Goal: Task Accomplishment & Management: Complete application form

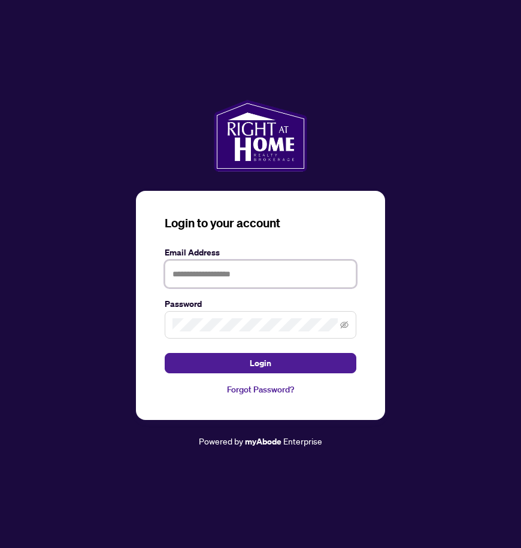
click at [236, 273] on input "text" at bounding box center [260, 274] width 191 height 28
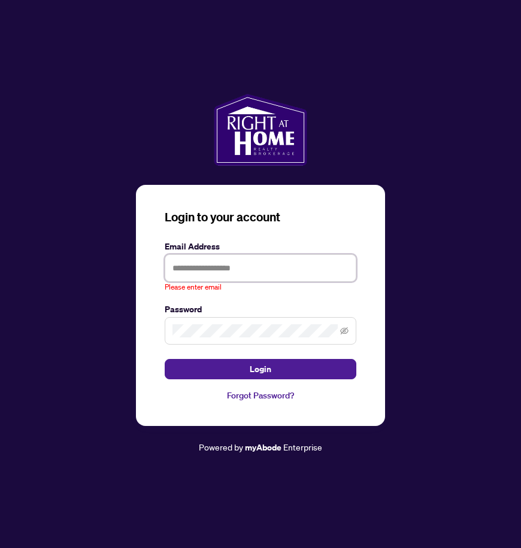
type input "**********"
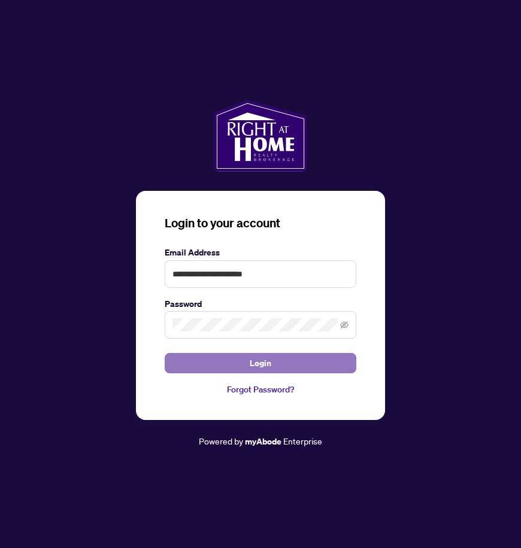
click at [222, 365] on button "Login" at bounding box center [260, 363] width 191 height 20
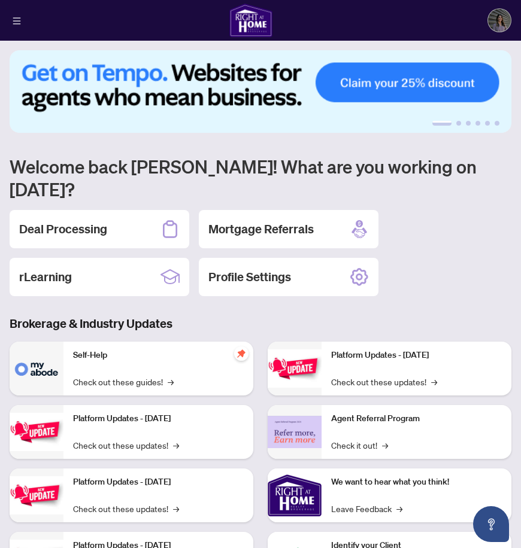
scroll to position [42, 0]
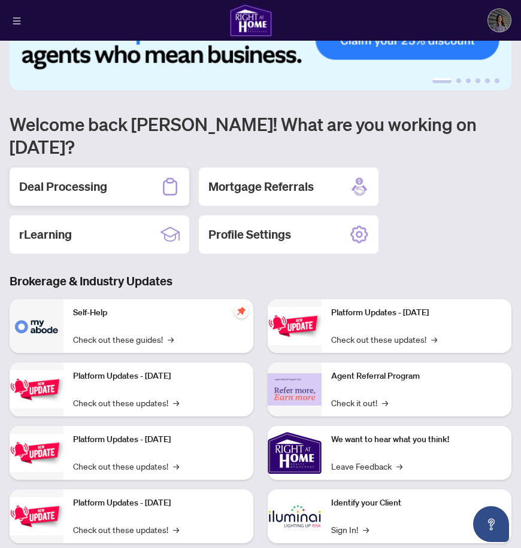
click at [111, 168] on div "Deal Processing" at bounding box center [100, 187] width 180 height 38
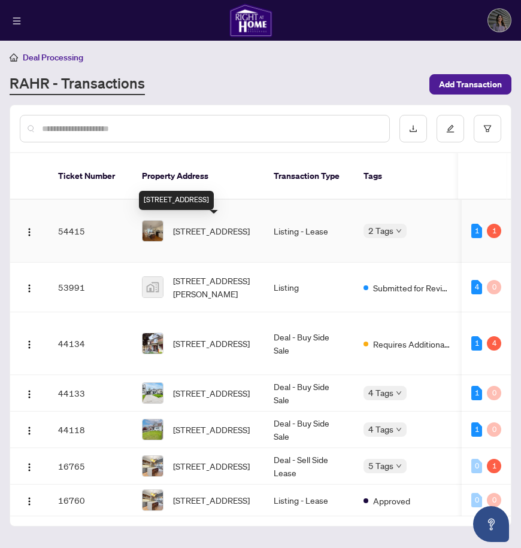
click at [238, 232] on span "[STREET_ADDRESS]" at bounding box center [211, 230] width 77 height 13
click at [83, 229] on td "54415" at bounding box center [90, 231] width 84 height 63
click at [256, 230] on td "[STREET_ADDRESS]" at bounding box center [198, 231] width 132 height 63
click at [491, 232] on div "1" at bounding box center [493, 231] width 14 height 14
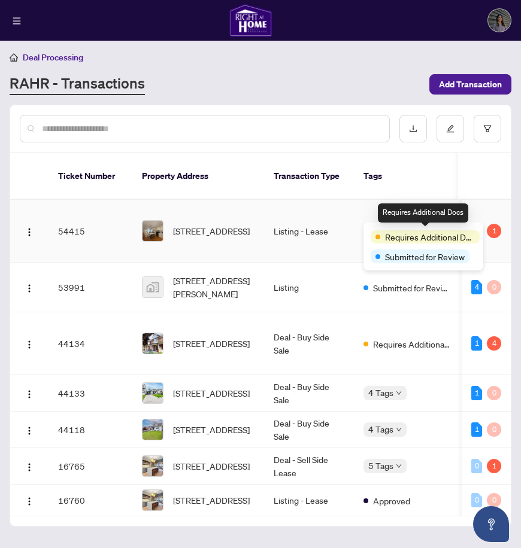
click at [388, 233] on span "Requires Additional Docs" at bounding box center [430, 236] width 90 height 13
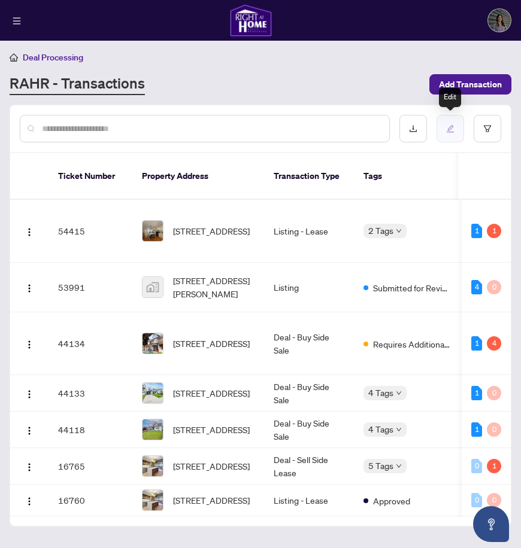
click at [454, 127] on icon "edit" at bounding box center [450, 128] width 8 height 8
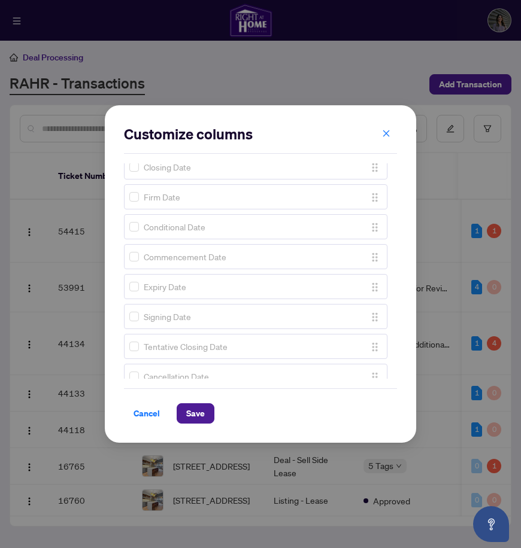
scroll to position [849, 0]
click at [145, 410] on span "Cancel" at bounding box center [146, 413] width 26 height 19
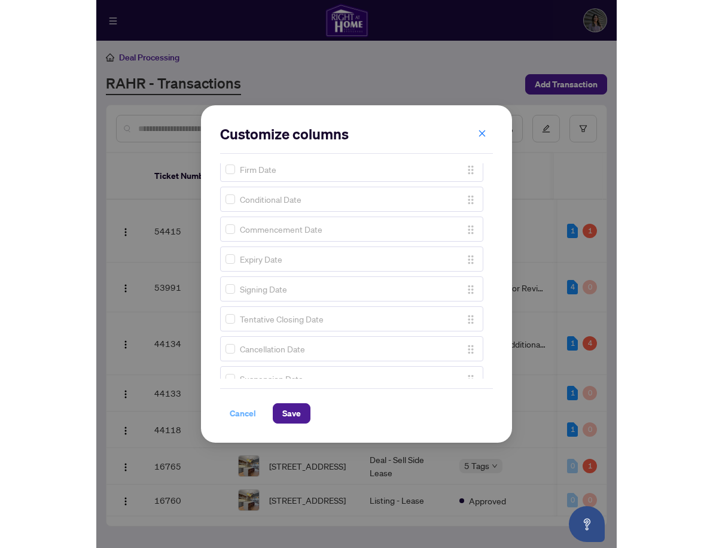
scroll to position [0, 0]
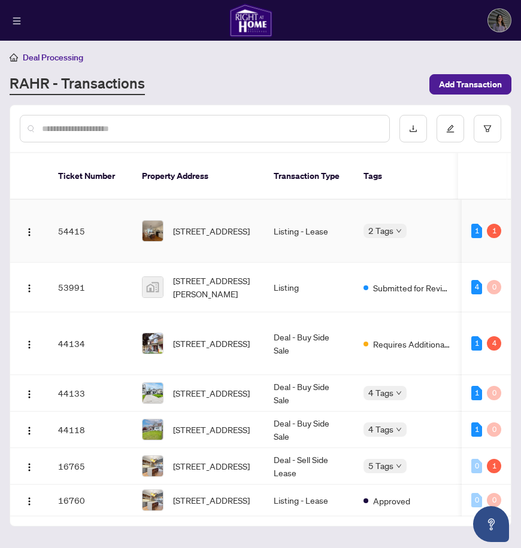
click at [63, 227] on td "54415" at bounding box center [90, 231] width 84 height 63
click at [71, 232] on td "54415" at bounding box center [90, 231] width 84 height 63
click at [187, 232] on span "[STREET_ADDRESS]" at bounding box center [211, 230] width 77 height 13
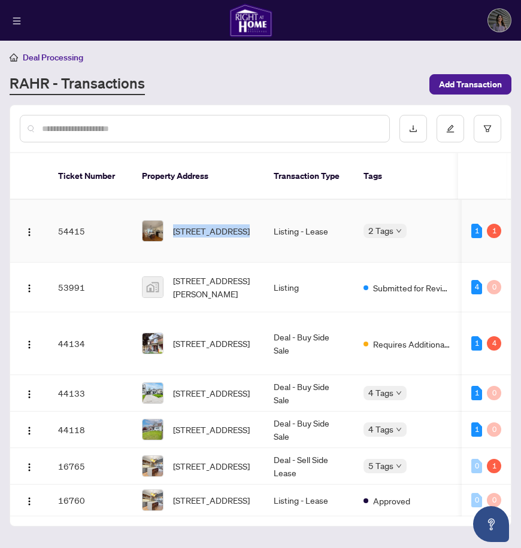
click at [71, 235] on td "54415" at bounding box center [90, 231] width 84 height 63
click at [26, 230] on img "button" at bounding box center [30, 232] width 10 height 10
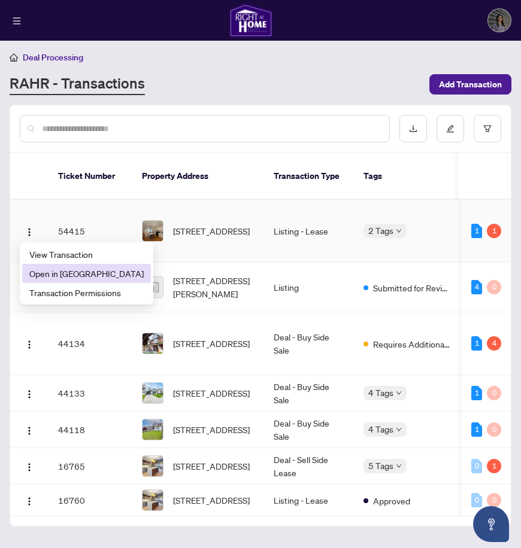
click at [68, 270] on span "Open in New Tab" at bounding box center [86, 273] width 114 height 13
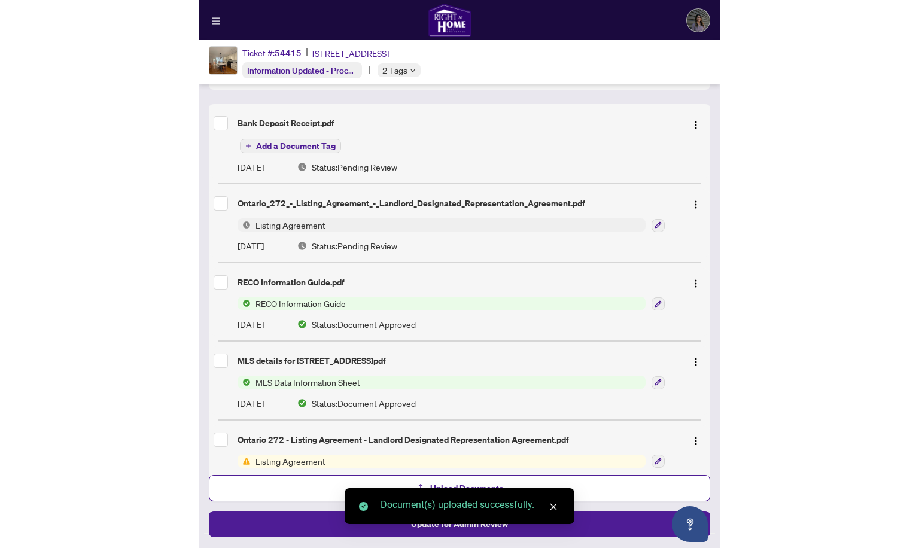
scroll to position [152, 0]
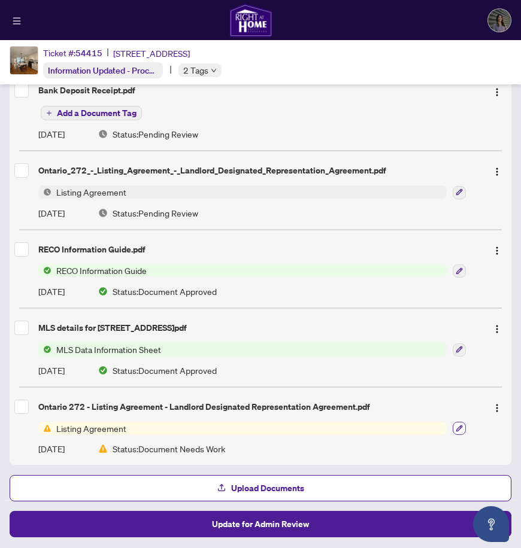
click at [463, 424] on button "button" at bounding box center [458, 428] width 13 height 13
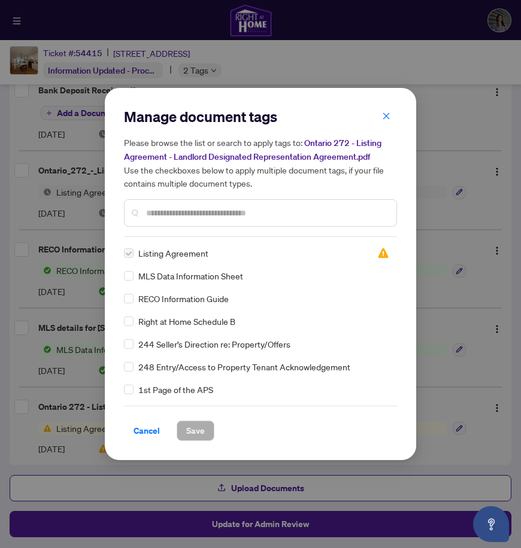
click at [191, 220] on input "text" at bounding box center [266, 212] width 241 height 13
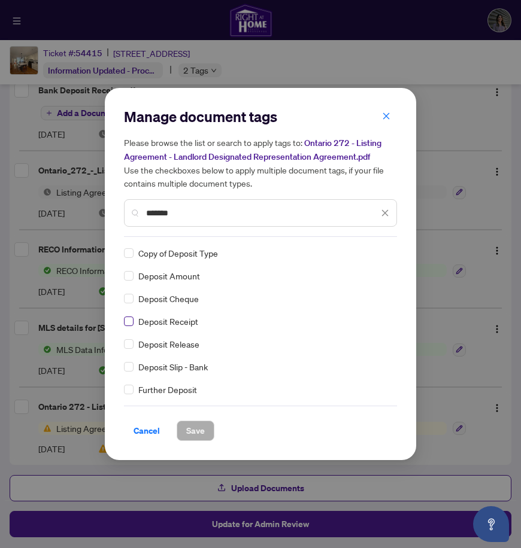
type input "*******"
click at [188, 440] on span "Save" at bounding box center [195, 430] width 19 height 19
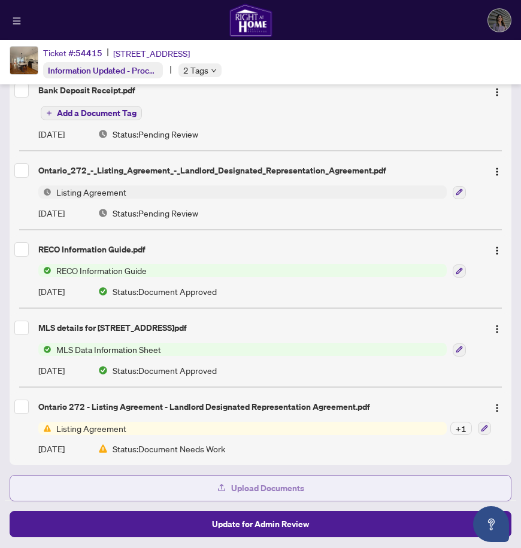
click at [236, 486] on span "Upload Documents" at bounding box center [267, 488] width 73 height 19
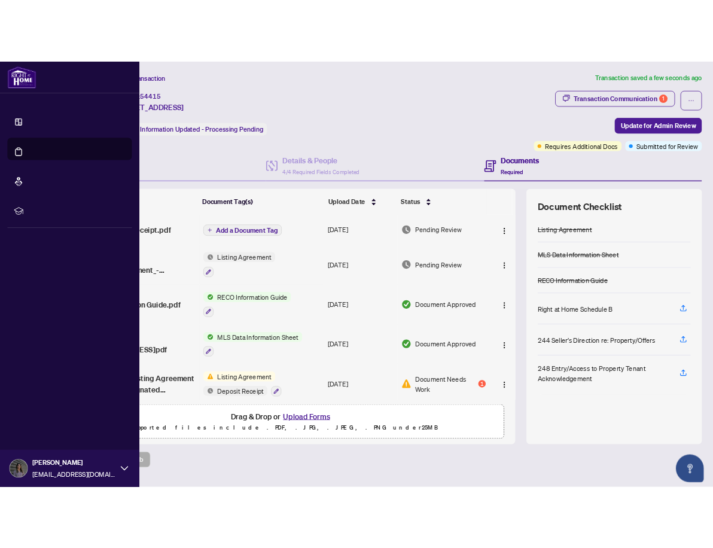
scroll to position [0, 0]
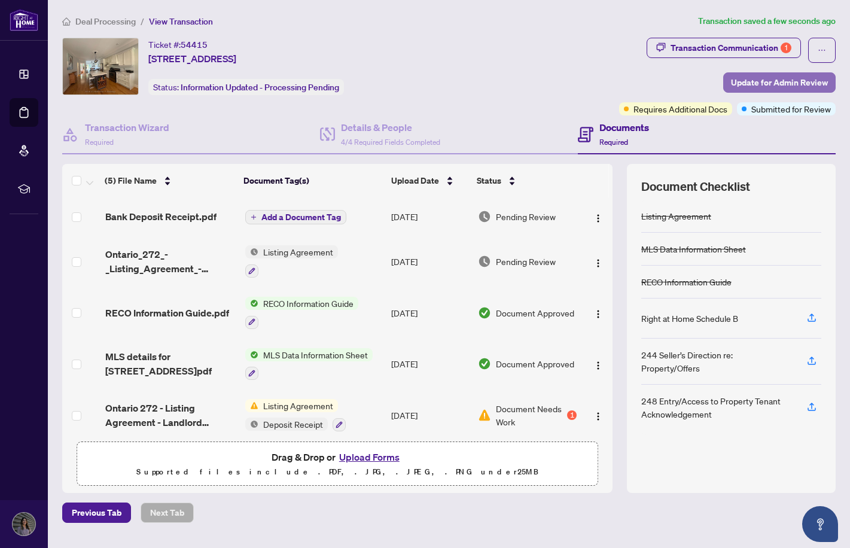
click at [520, 86] on span "Update for Admin Review" at bounding box center [779, 82] width 97 height 19
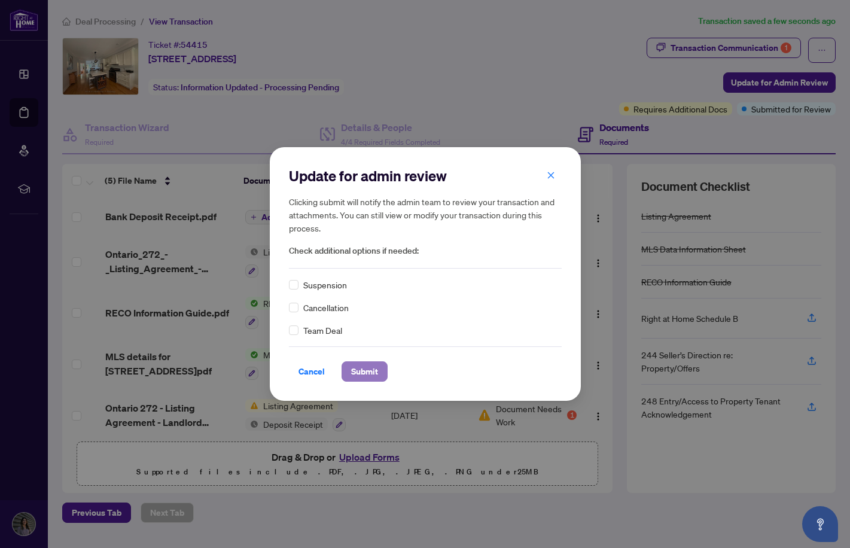
click at [367, 376] on span "Submit" at bounding box center [364, 371] width 27 height 19
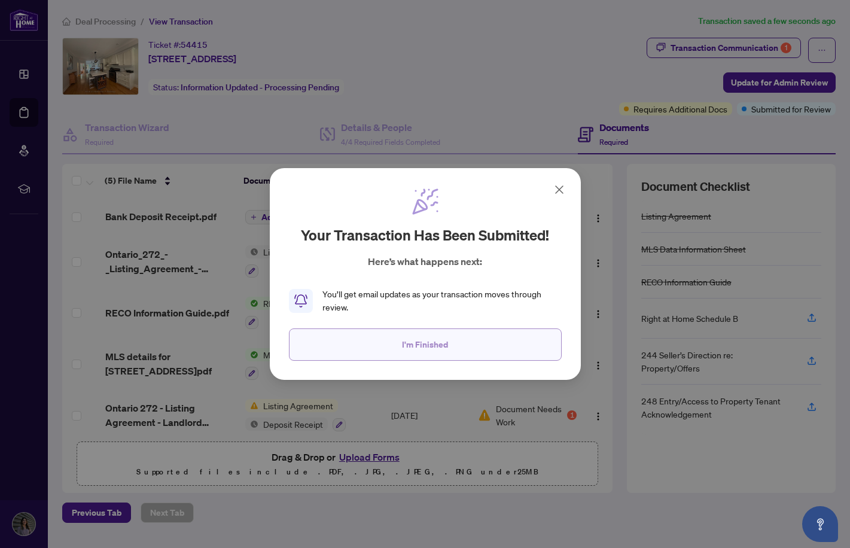
click at [440, 345] on span "I'm Finished" at bounding box center [425, 344] width 46 height 19
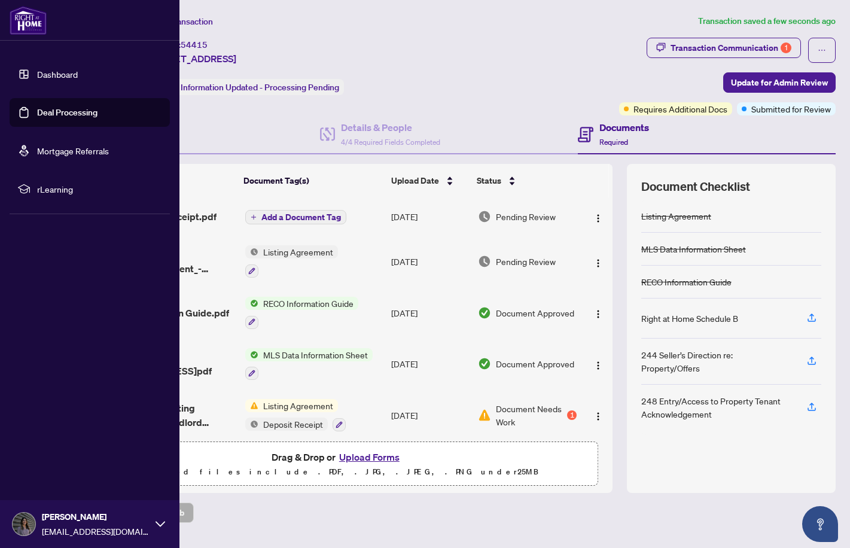
click at [72, 118] on link "Deal Processing" at bounding box center [67, 112] width 60 height 11
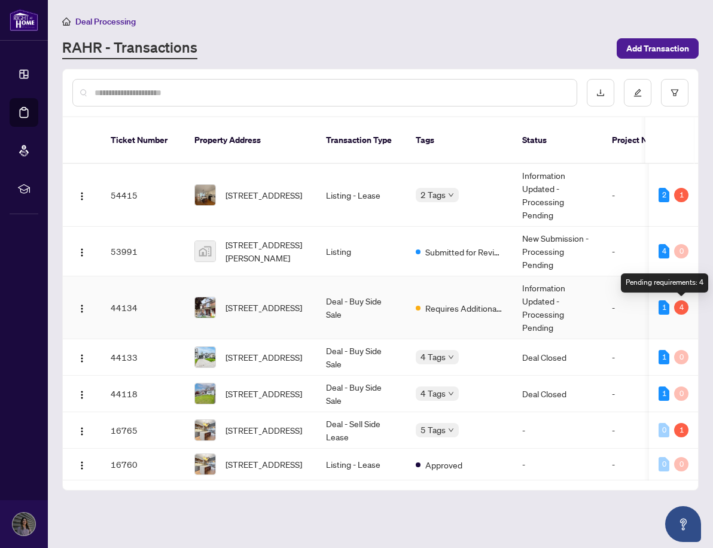
click at [520, 311] on div "4" at bounding box center [681, 307] width 14 height 14
click at [520, 307] on div "4" at bounding box center [681, 307] width 14 height 14
click at [520, 302] on td "Information Updated - Processing Pending" at bounding box center [558, 307] width 90 height 63
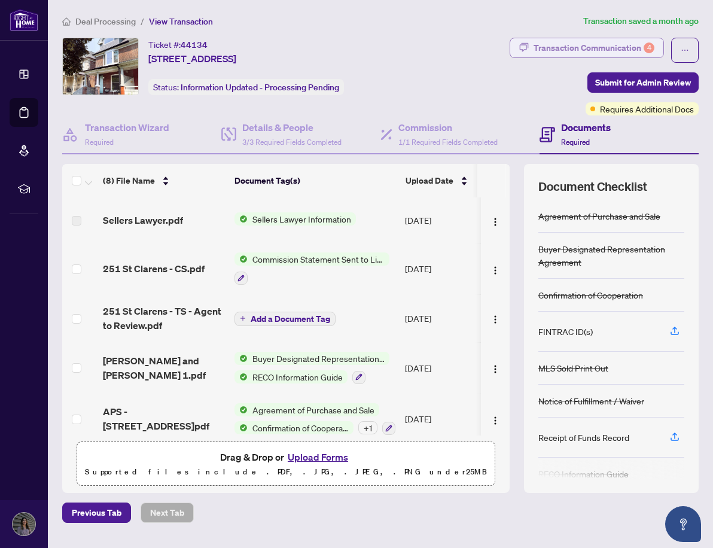
click at [520, 48] on div "Transaction Communication 4" at bounding box center [594, 47] width 121 height 19
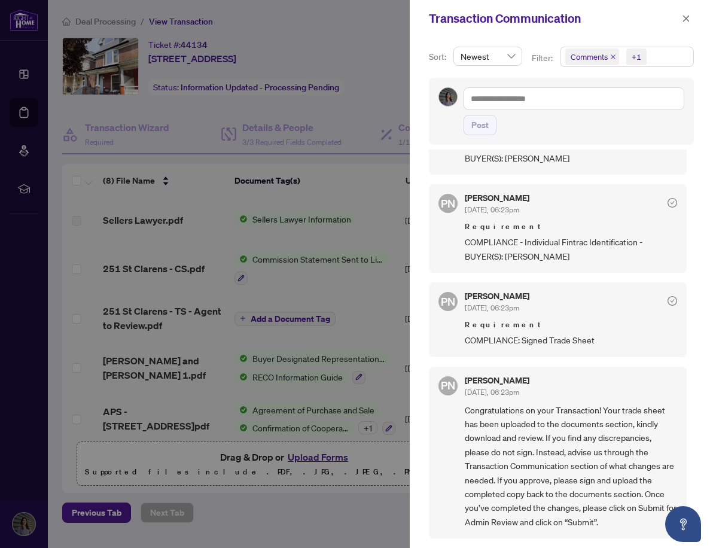
scroll to position [497, 0]
click at [343, 458] on div at bounding box center [356, 274] width 713 height 548
click at [520, 18] on icon "close" at bounding box center [686, 18] width 7 height 7
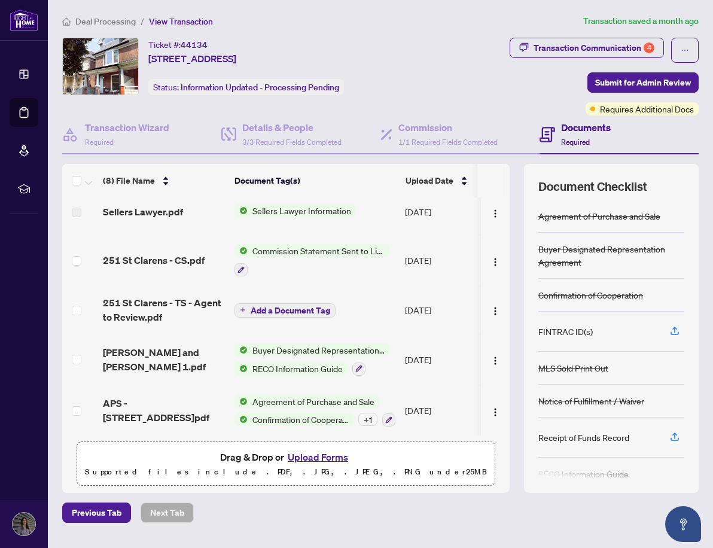
scroll to position [1, 0]
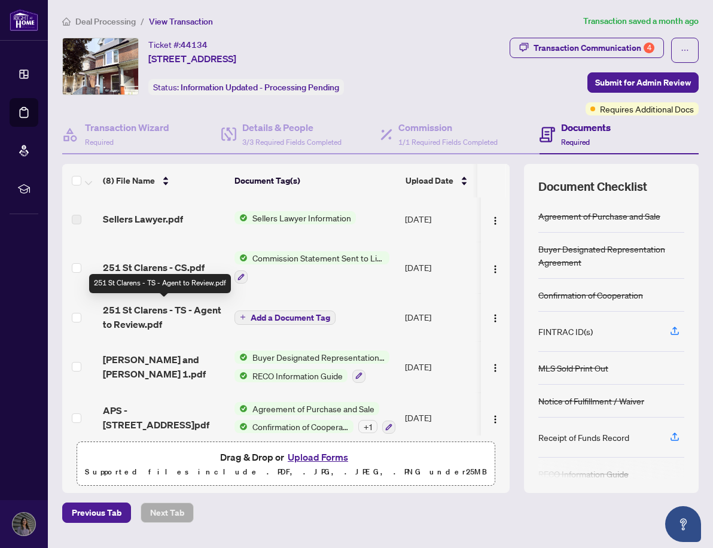
click at [208, 307] on span "251 St Clarens - TS - Agent to Review.pdf" at bounding box center [164, 317] width 122 height 29
